Goal: Task Accomplishment & Management: Manage account settings

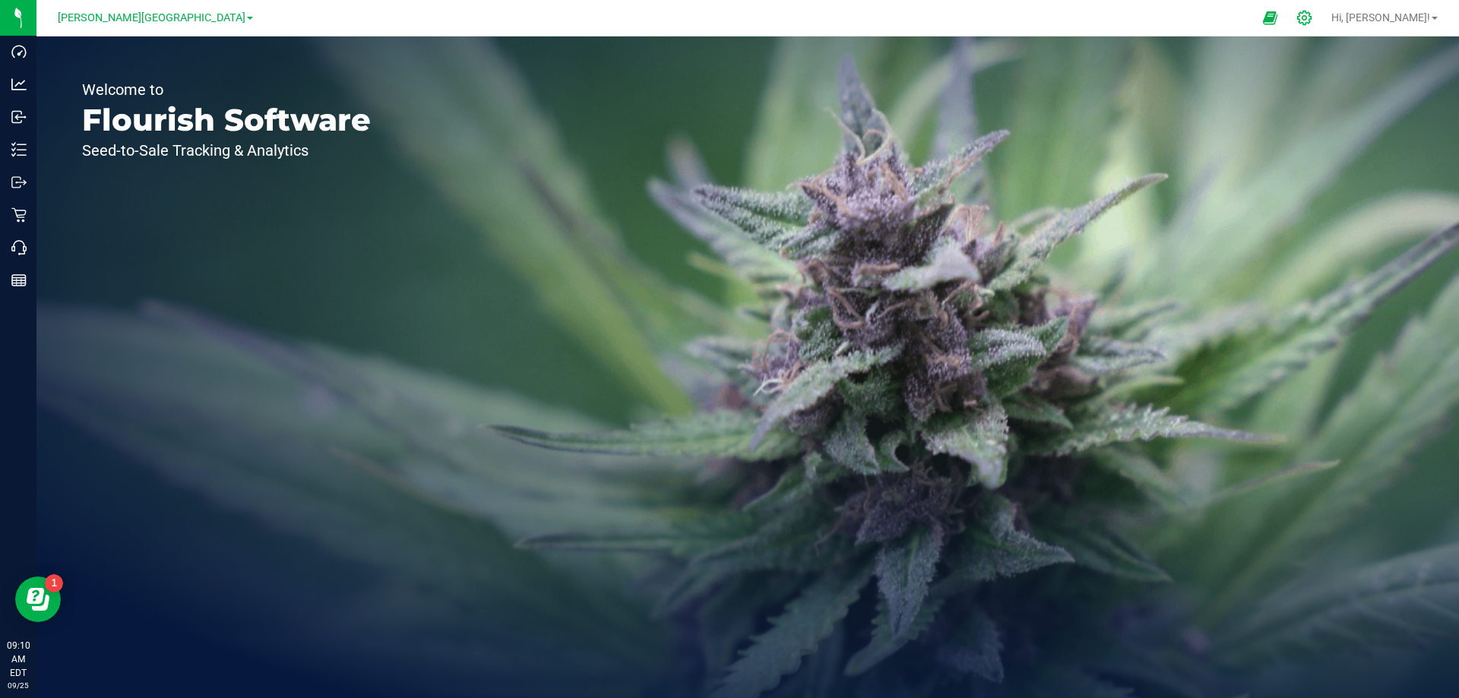
click at [1312, 13] on icon at bounding box center [1304, 18] width 14 height 14
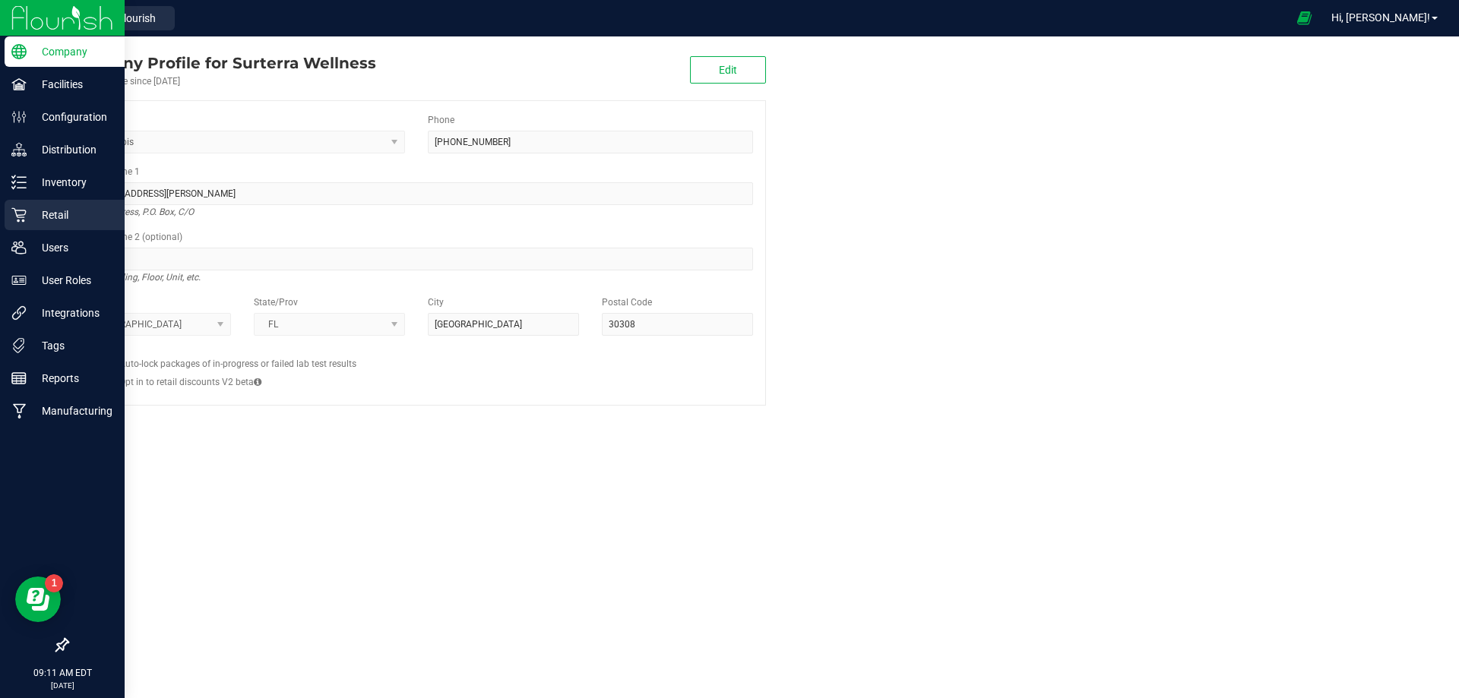
click at [58, 210] on p "Retail" at bounding box center [72, 215] width 91 height 18
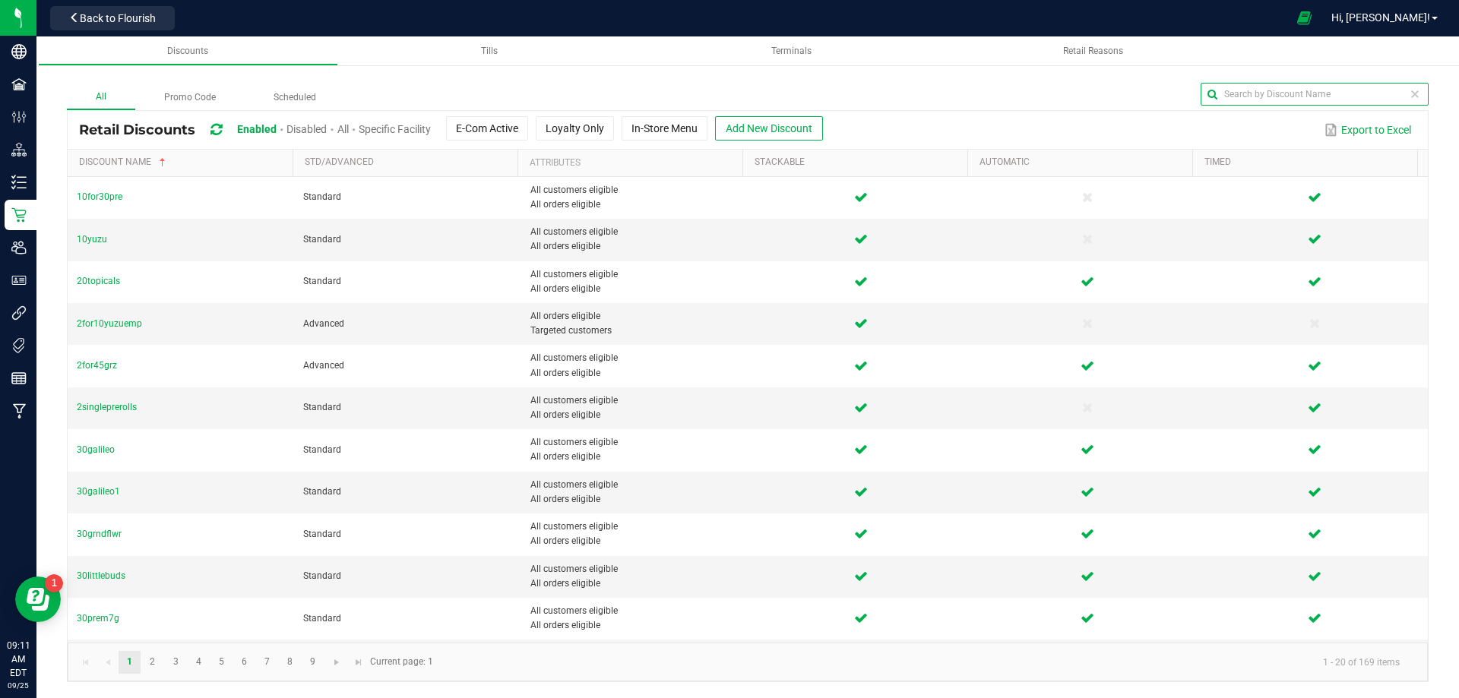
click at [1389, 93] on input "text" at bounding box center [1315, 94] width 228 height 23
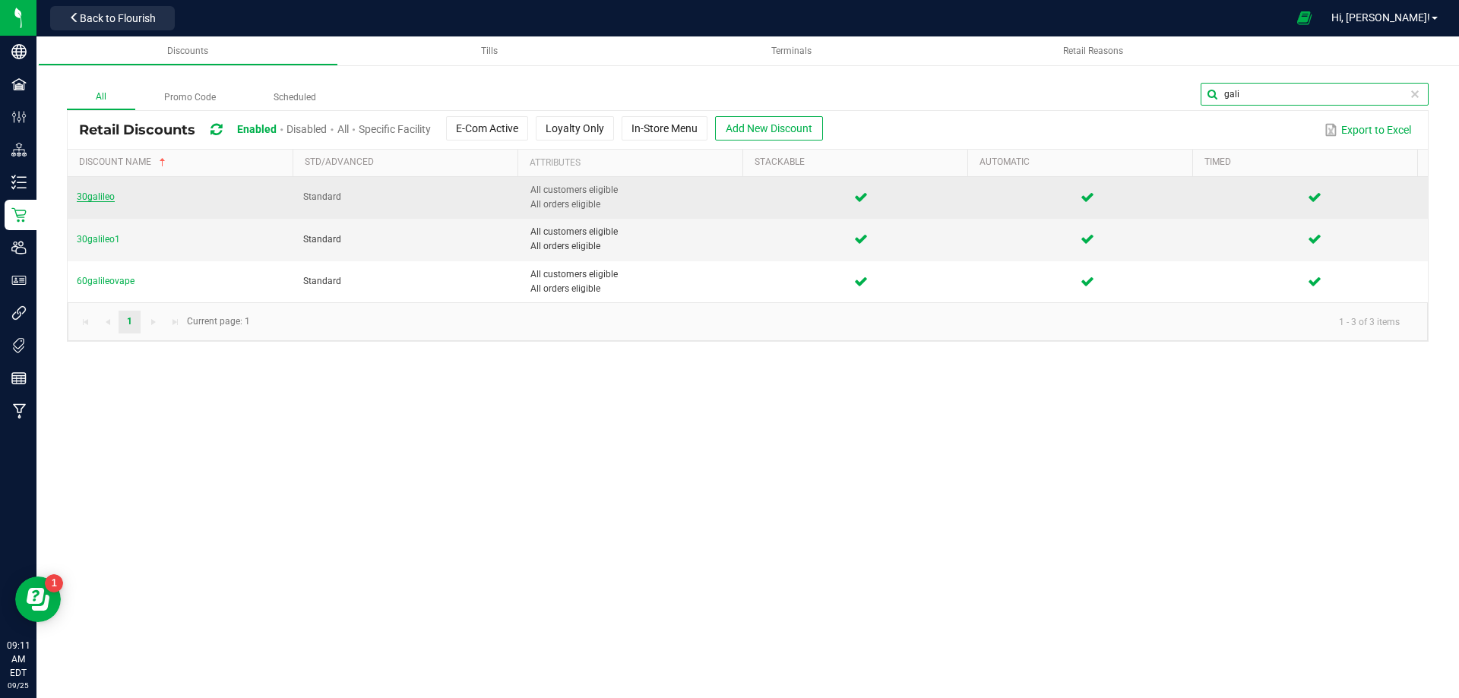
type input "gali"
click at [91, 199] on span "30galileo" at bounding box center [96, 197] width 38 height 11
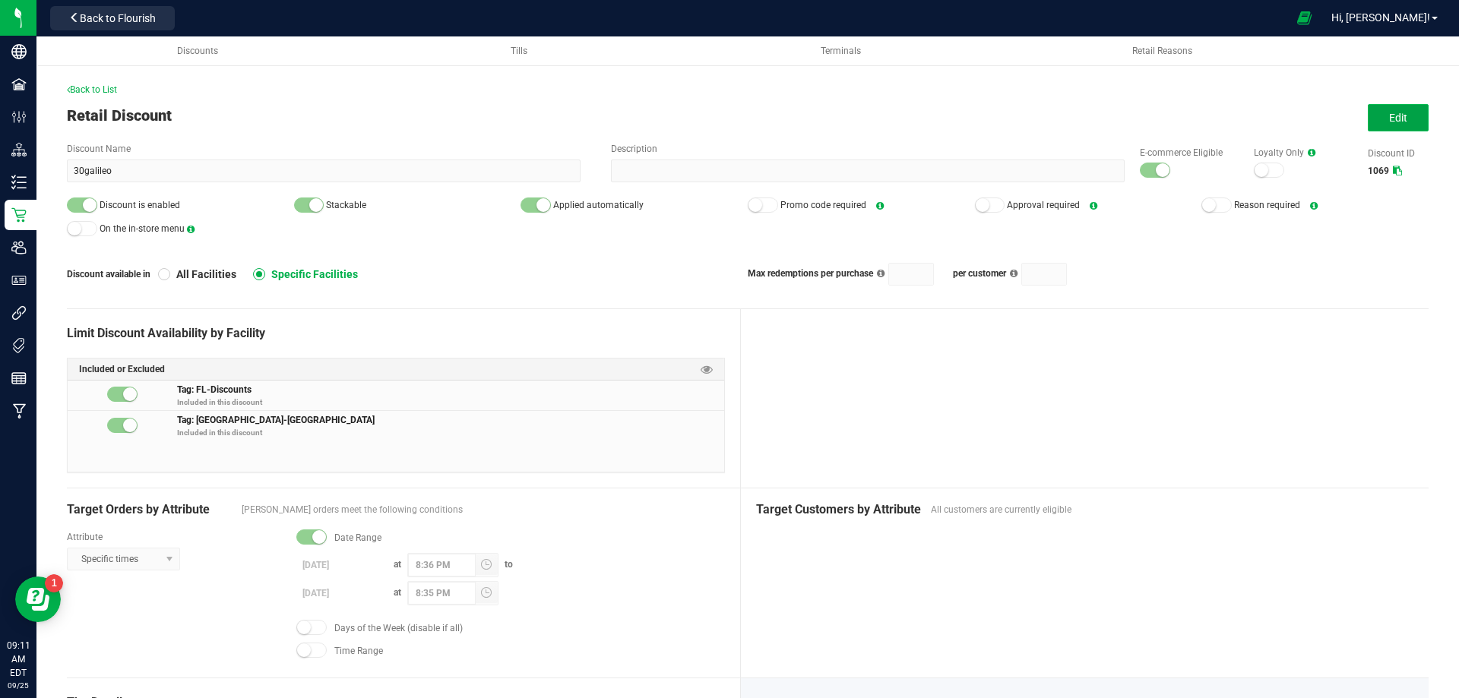
click at [1368, 121] on button "Edit" at bounding box center [1398, 117] width 61 height 27
click at [1400, 122] on button "Edit" at bounding box center [1398, 117] width 61 height 27
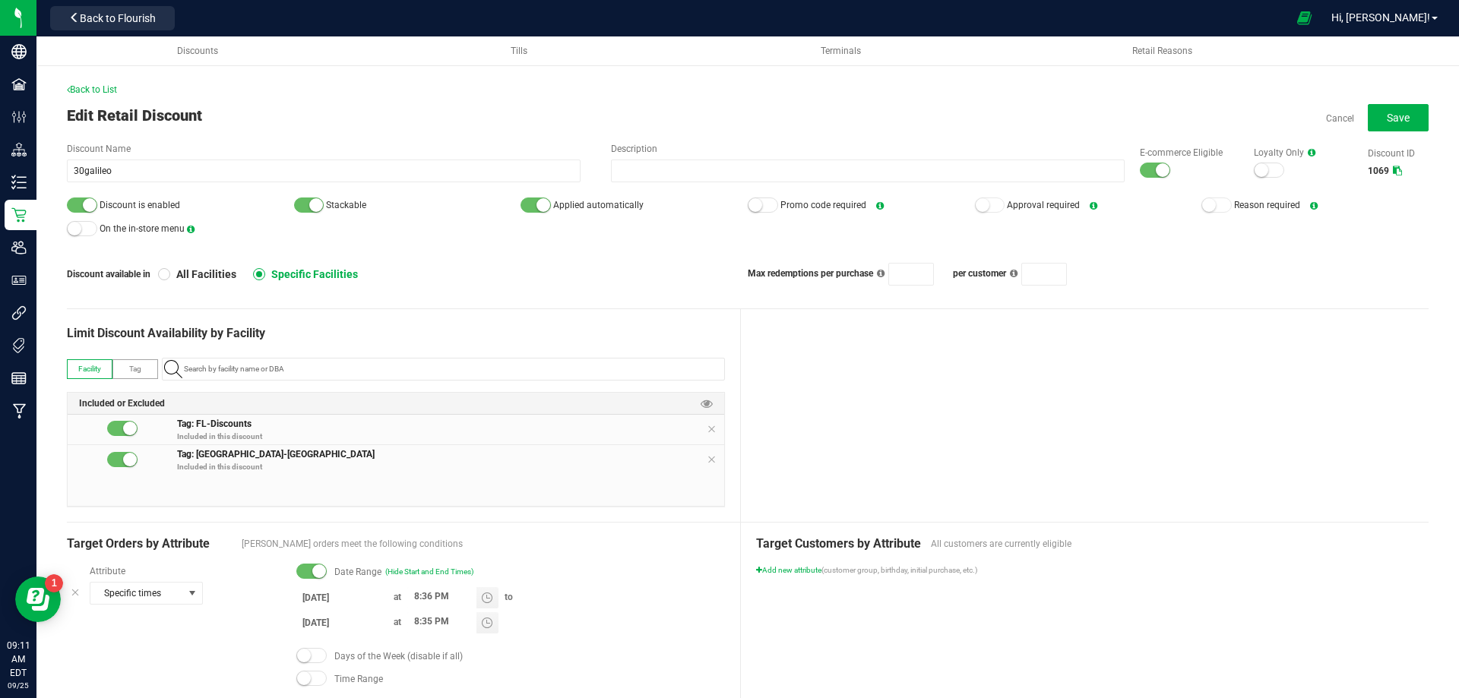
click at [305, 596] on input "9/5/2025" at bounding box center [341, 597] width 91 height 19
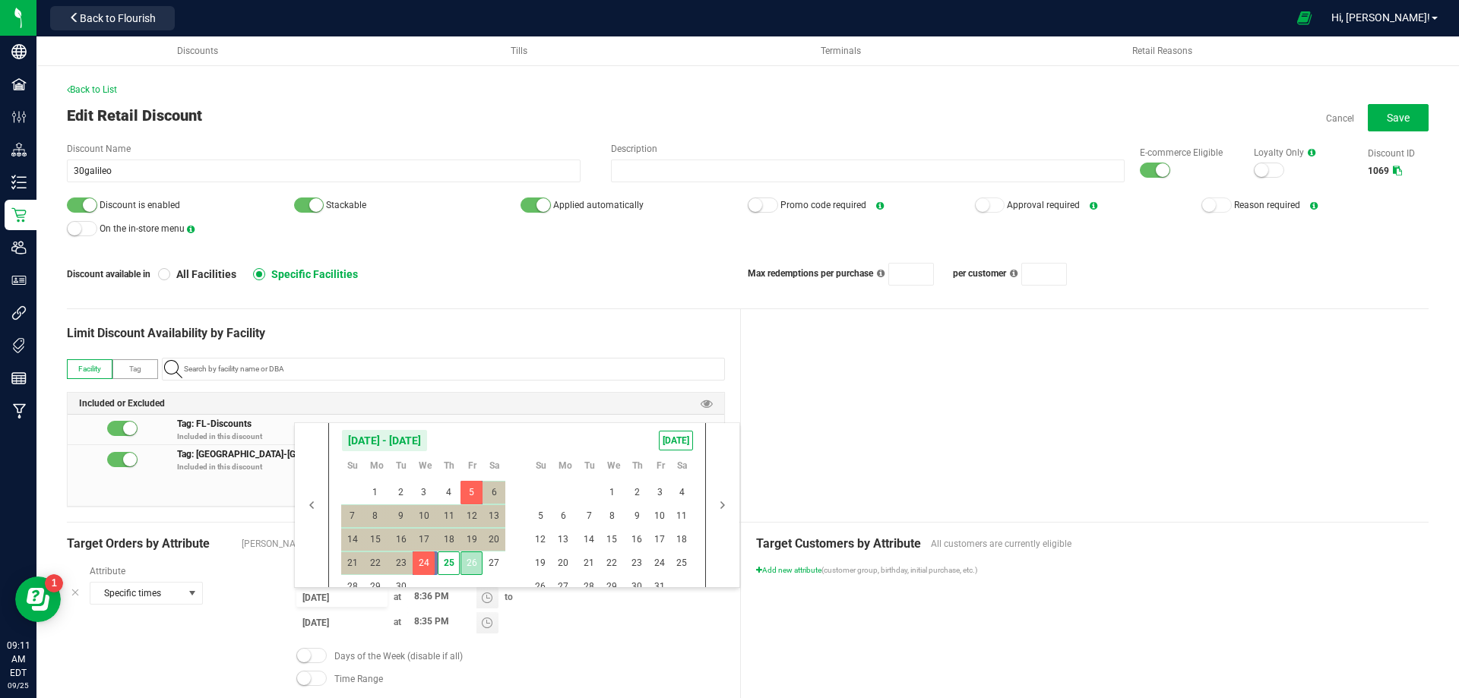
click at [473, 558] on span "26" at bounding box center [472, 564] width 22 height 24
type input "[DATE]"
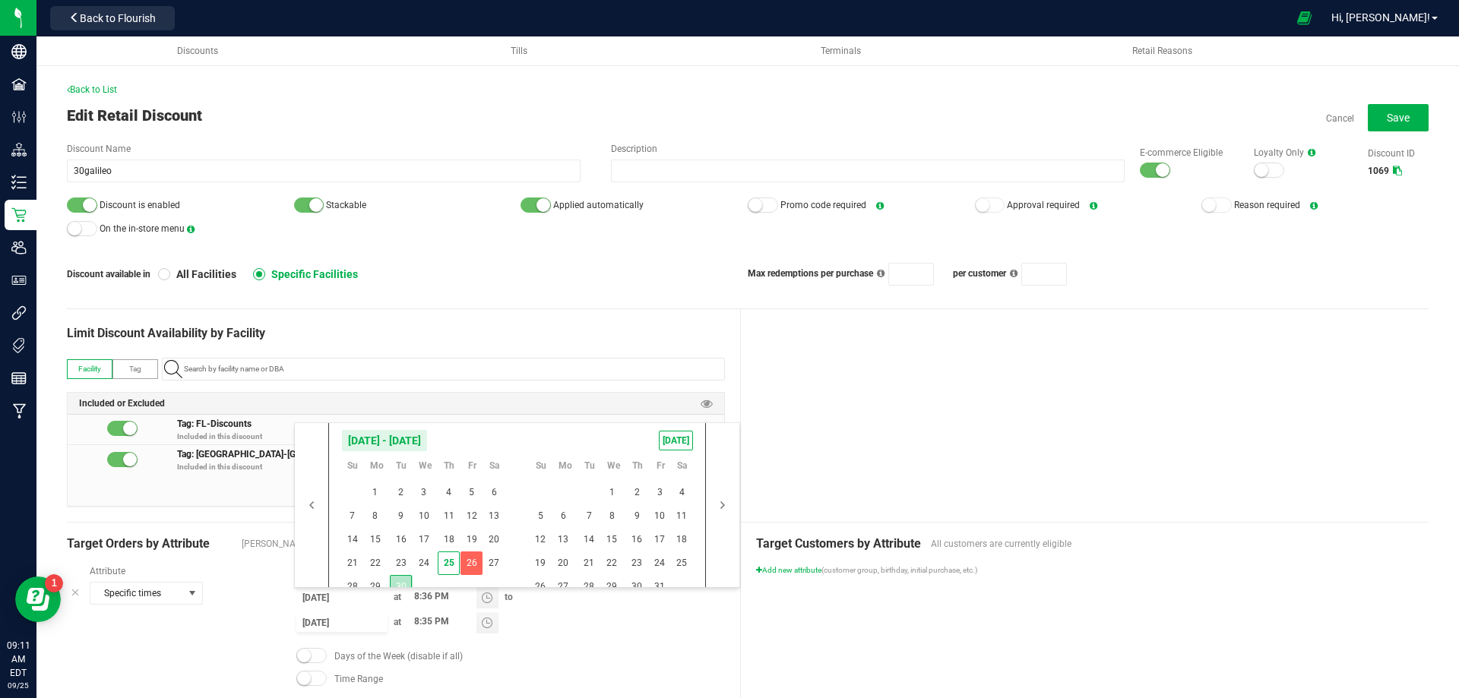
click at [400, 584] on span "30" at bounding box center [401, 587] width 22 height 24
type input "9/30/2025"
click at [852, 409] on div at bounding box center [1085, 415] width 689 height 213
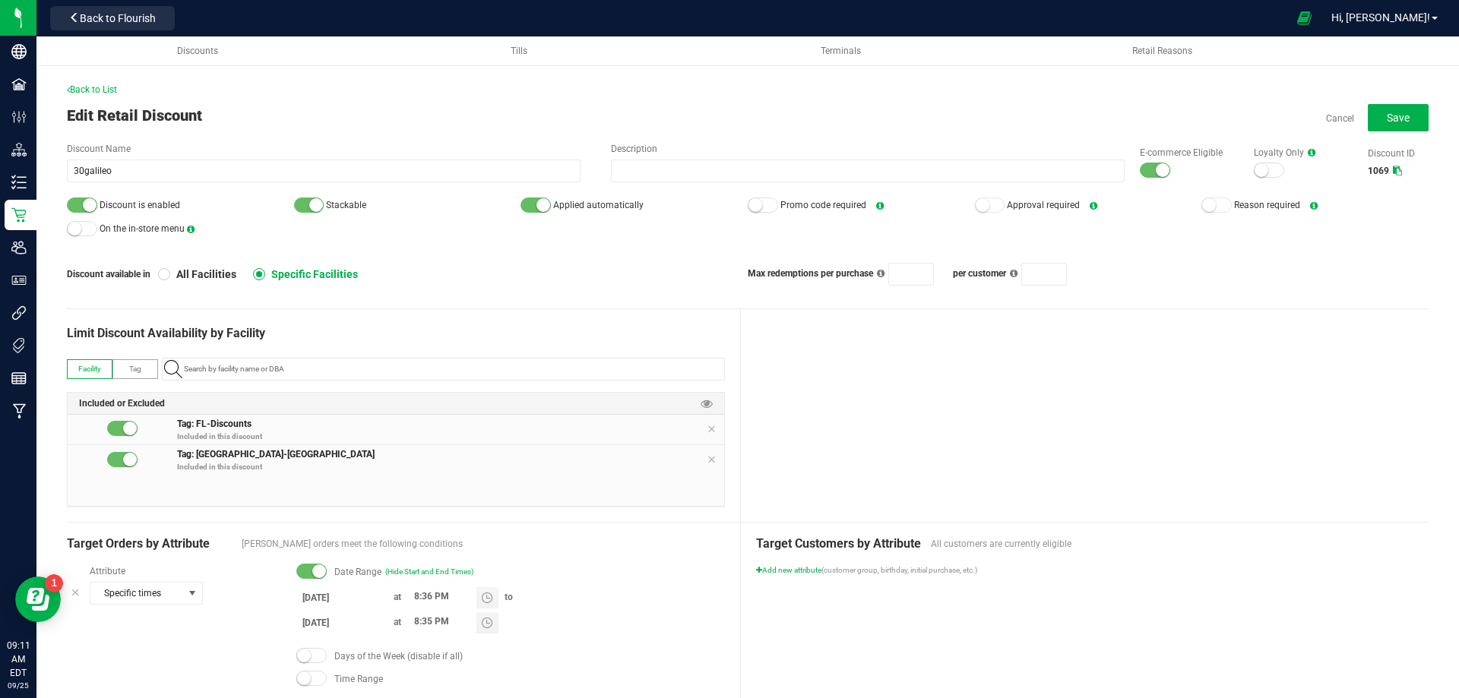
click at [306, 625] on input "9/30/2025" at bounding box center [341, 622] width 91 height 19
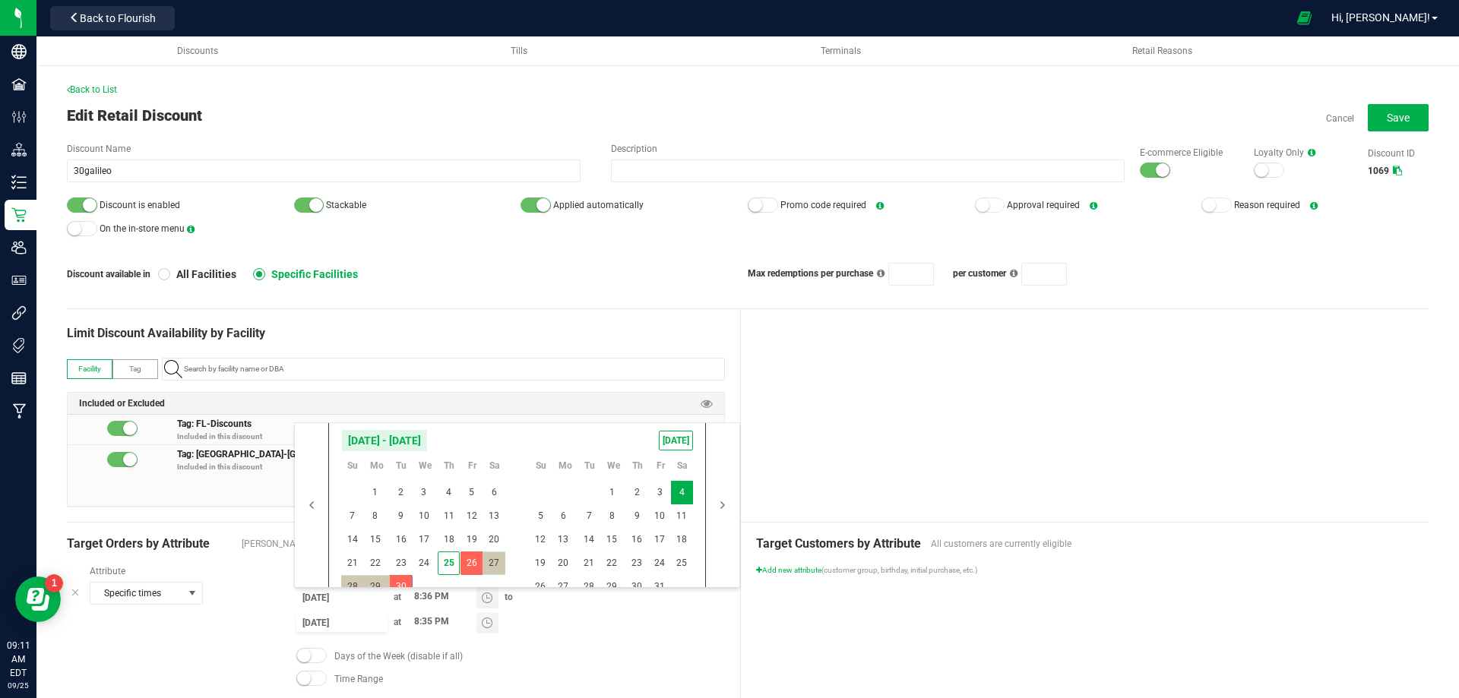
click at [855, 426] on div at bounding box center [1085, 415] width 689 height 213
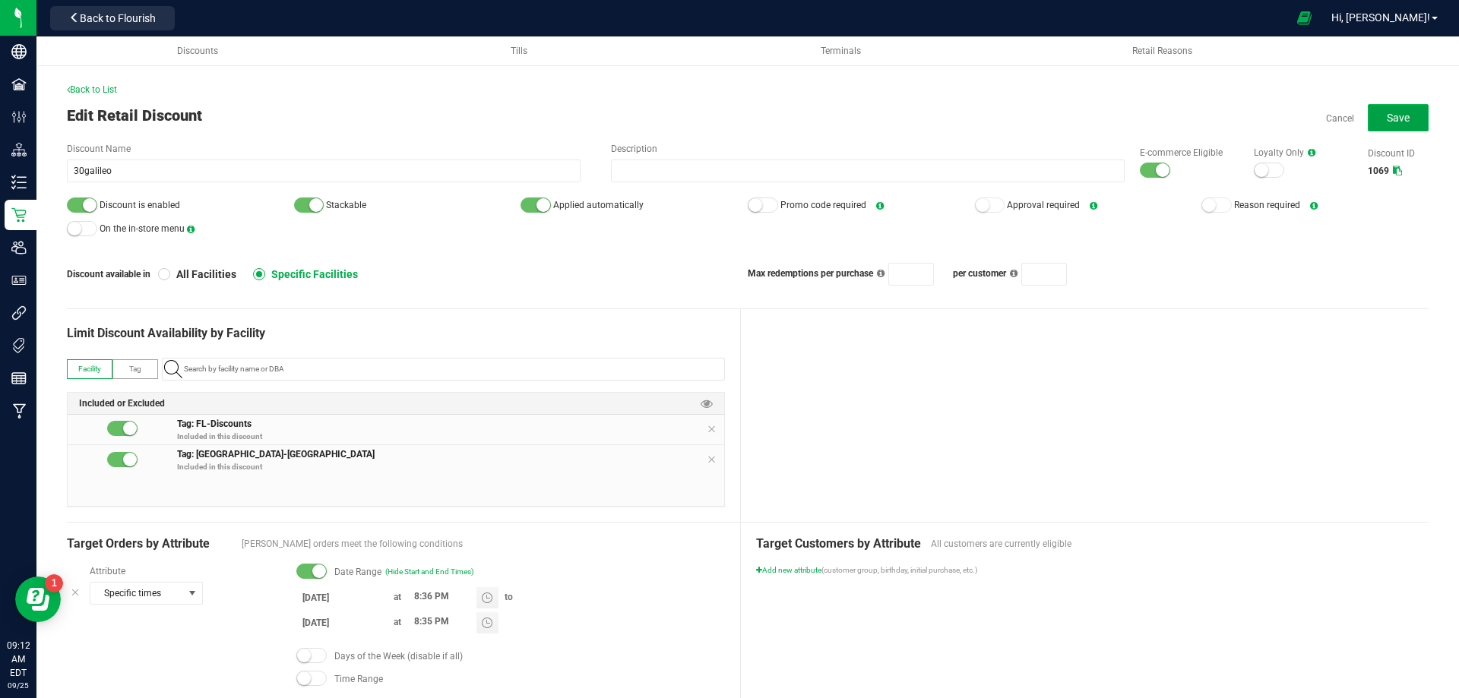
click at [1387, 122] on span "Save" at bounding box center [1398, 118] width 23 height 12
